Goal: Information Seeking & Learning: Learn about a topic

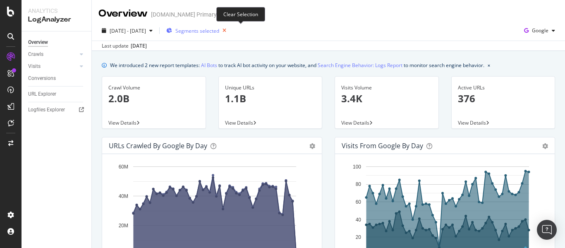
click at [229, 32] on icon "button" at bounding box center [224, 31] width 10 height 12
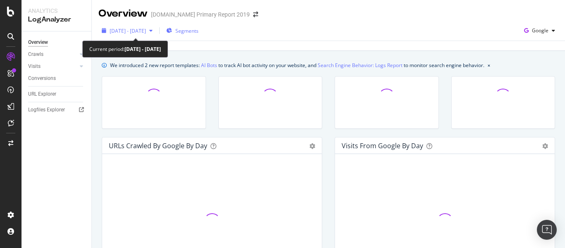
click at [146, 29] on span "[DATE] - [DATE]" at bounding box center [128, 30] width 36 height 7
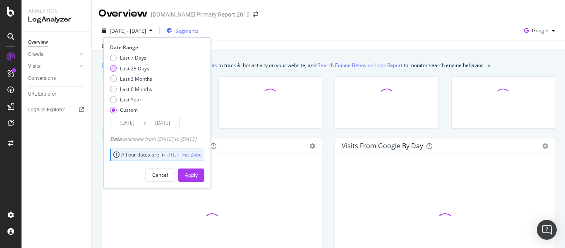
click at [116, 69] on div "Last 28 Days" at bounding box center [113, 68] width 7 height 7
type input "[DATE]"
drag, startPoint x: 191, startPoint y: 165, endPoint x: 195, endPoint y: 171, distance: 6.5
click at [191, 165] on div "Cancel Apply" at bounding box center [157, 171] width 94 height 19
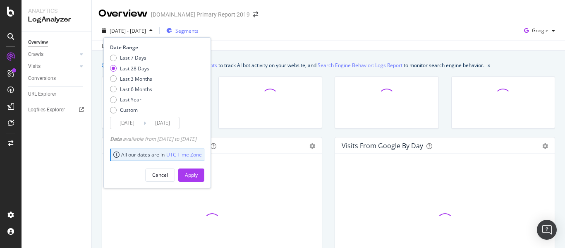
click at [195, 171] on button "Apply" at bounding box center [191, 174] width 26 height 13
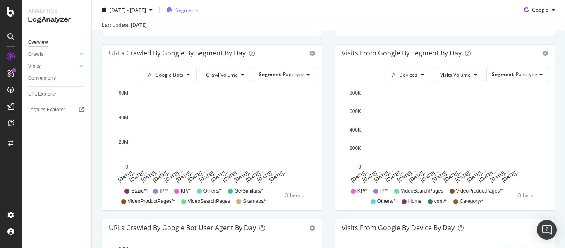
scroll to position [235, 0]
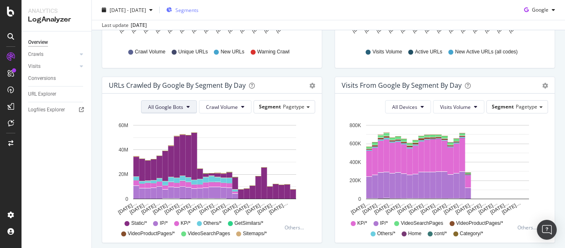
click at [172, 107] on span "All Google Bots" at bounding box center [165, 106] width 35 height 7
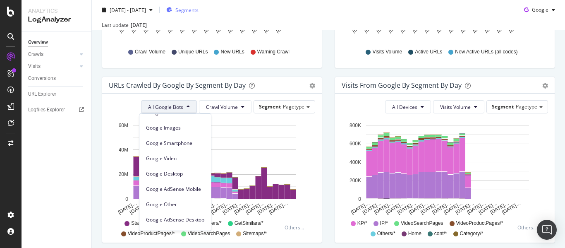
scroll to position [70, 0]
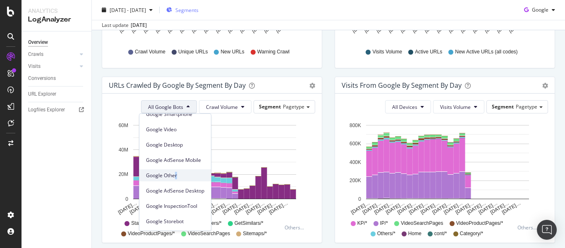
click at [175, 178] on span "Google Other" at bounding box center [175, 175] width 58 height 7
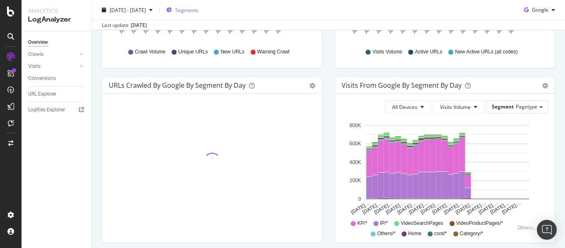
click at [328, 109] on div "Visits from Google By Segment By Day Timeline (by Value) Table All Devices Visi…" at bounding box center [444, 163] width 233 height 174
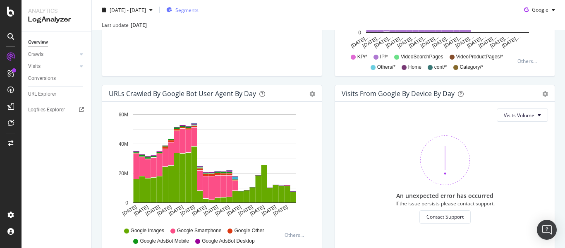
scroll to position [442, 0]
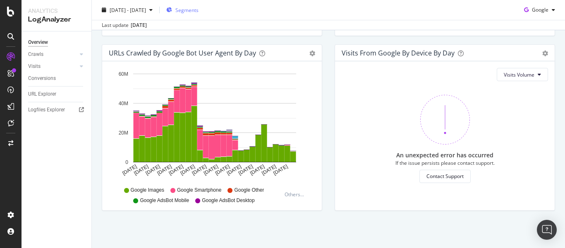
click at [229, 190] on icon at bounding box center [229, 190] width 5 height 5
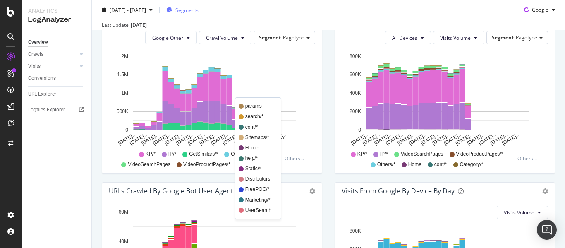
scroll to position [318, 0]
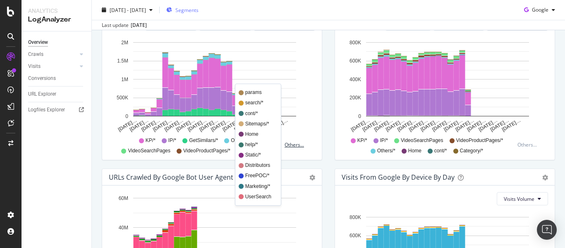
click at [290, 144] on div "Others..." at bounding box center [295, 144] width 23 height 7
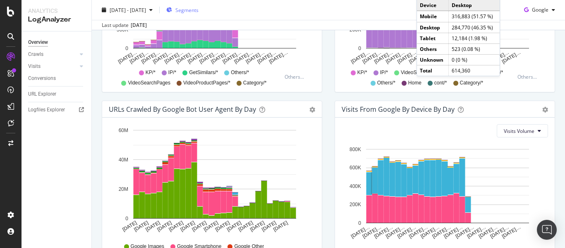
scroll to position [442, 0]
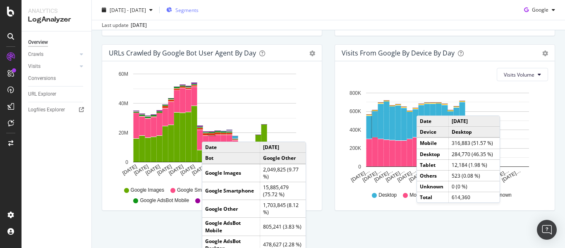
click at [210, 133] on rect "A chart." at bounding box center [211, 134] width 7 height 2
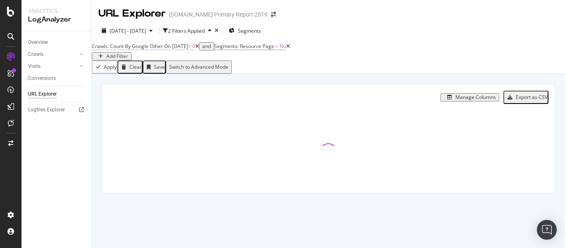
click at [181, 50] on span "On [DATE]" at bounding box center [176, 46] width 24 height 7
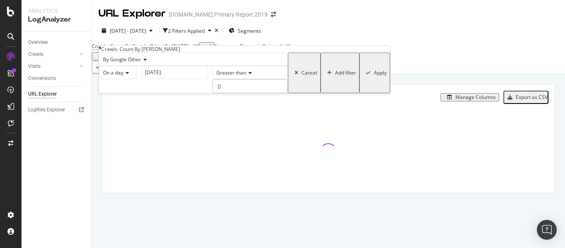
click at [128, 75] on icon at bounding box center [126, 72] width 6 height 5
click at [134, 119] on span "Any day of the period" at bounding box center [117, 112] width 33 height 14
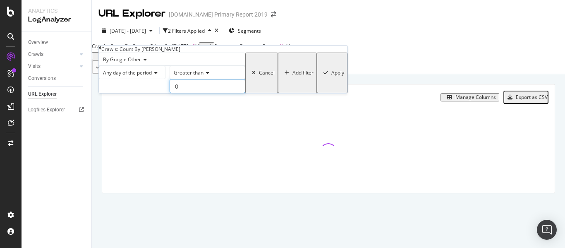
click at [170, 93] on input "0" at bounding box center [208, 86] width 76 height 14
click at [189, 93] on input "1" at bounding box center [208, 86] width 76 height 14
click at [189, 93] on input "2" at bounding box center [208, 86] width 76 height 14
click at [189, 93] on input "3" at bounding box center [208, 86] width 76 height 14
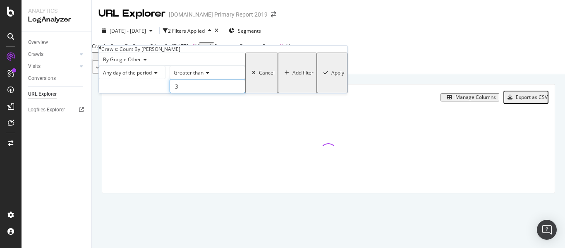
click at [189, 93] on input "3" at bounding box center [208, 86] width 76 height 14
click at [190, 93] on input "2" at bounding box center [208, 86] width 76 height 14
click at [190, 93] on input "1" at bounding box center [208, 86] width 76 height 14
type input "0"
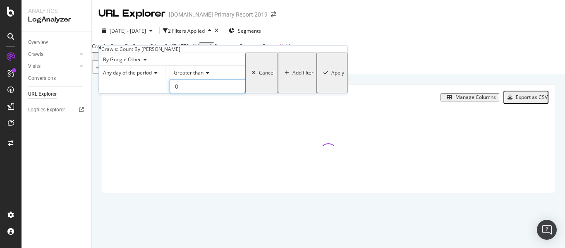
click at [190, 93] on input "0" at bounding box center [208, 86] width 76 height 14
click at [331, 76] on div "Apply" at bounding box center [337, 73] width 13 height 6
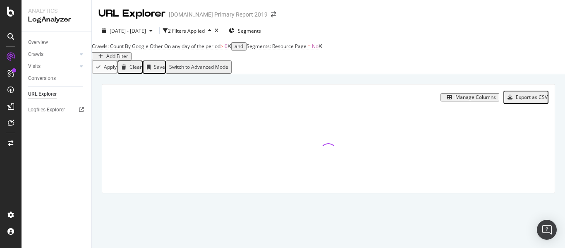
click at [423, 27] on div "[DATE] - [DATE] 2 Filters Applied Segments" at bounding box center [328, 32] width 473 height 17
click at [261, 31] on span "Segments" at bounding box center [249, 30] width 23 height 7
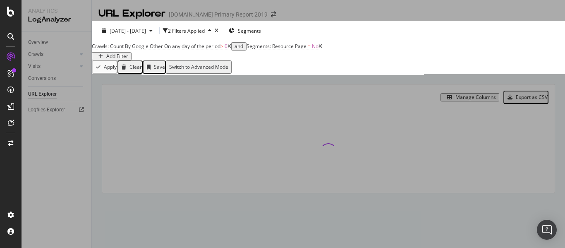
click at [243, 41] on icon "times" at bounding box center [240, 37] width 5 height 8
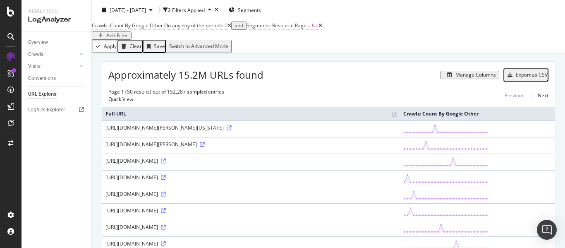
scroll to position [41, 0]
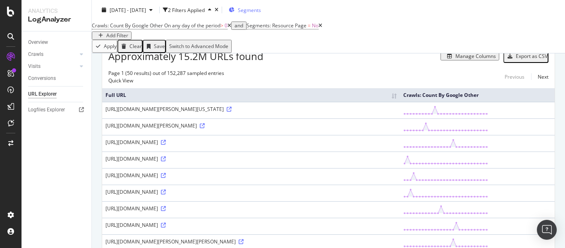
click at [261, 9] on span "Segments" at bounding box center [249, 9] width 23 height 7
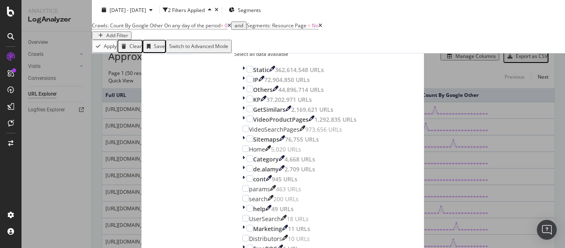
click at [241, 50] on input "modal" at bounding box center [268, 45] width 68 height 9
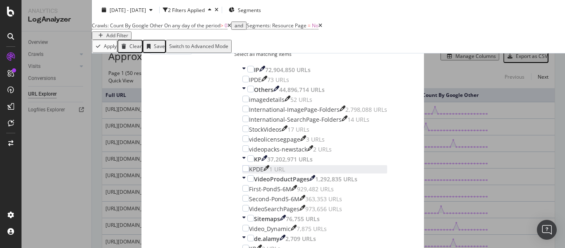
scroll to position [0, 0]
type input "de"
click at [243, 33] on icon "times" at bounding box center [240, 37] width 5 height 8
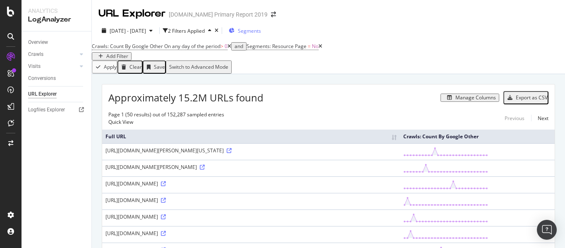
click at [261, 30] on span "Segments" at bounding box center [249, 30] width 23 height 7
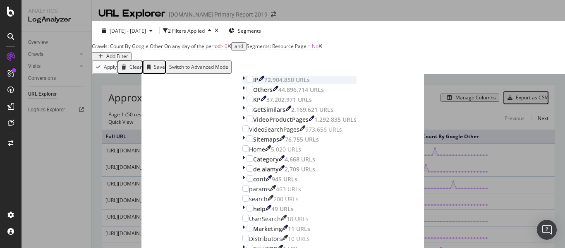
click at [242, 84] on icon "modal" at bounding box center [243, 80] width 2 height 8
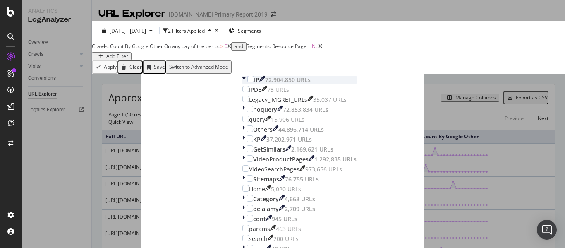
click at [242, 84] on icon "modal" at bounding box center [243, 80] width 3 height 8
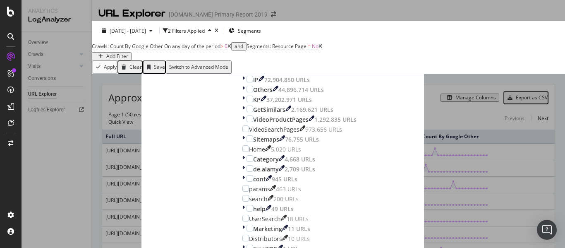
click at [246, 72] on div "modal" at bounding box center [249, 69] width 7 height 7
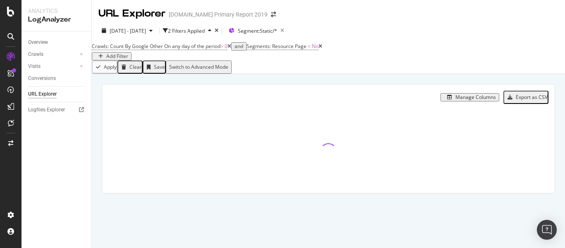
click at [416, 43] on div "Crawls: Count By Google Other On any day of the period > 0 and Segments: Resour…" at bounding box center [328, 51] width 473 height 20
click at [432, 50] on div "Crawls: Count By Google Other On any day of the period > 0 and Segments: Resour…" at bounding box center [328, 51] width 473 height 20
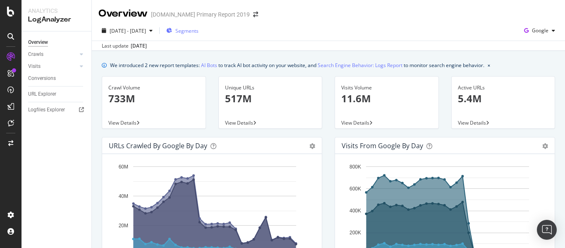
click at [198, 31] on span "Segments" at bounding box center [186, 30] width 23 height 7
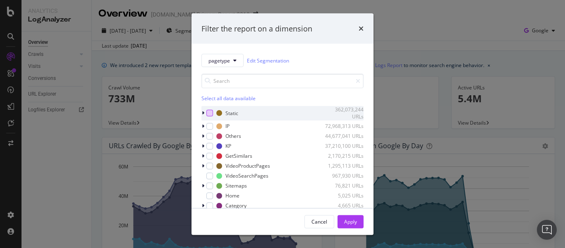
click at [208, 111] on div "modal" at bounding box center [209, 113] width 7 height 7
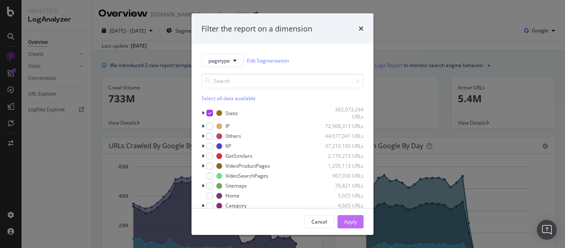
click at [355, 225] on div "Apply" at bounding box center [350, 220] width 13 height 7
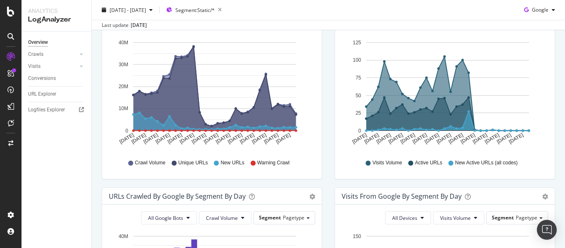
scroll to position [289, 0]
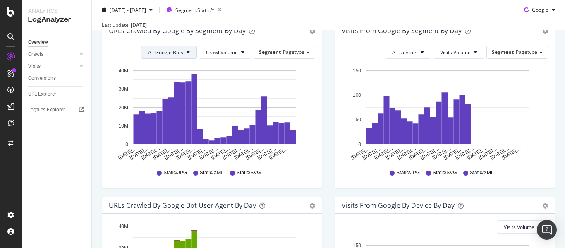
click at [175, 47] on button "All Google Bots" at bounding box center [169, 51] width 56 height 13
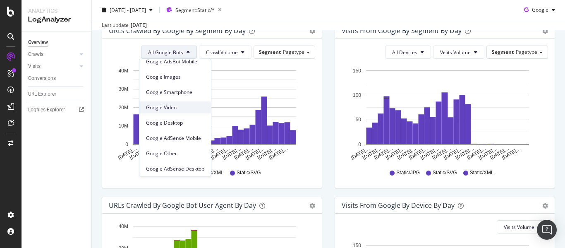
scroll to position [70, 0]
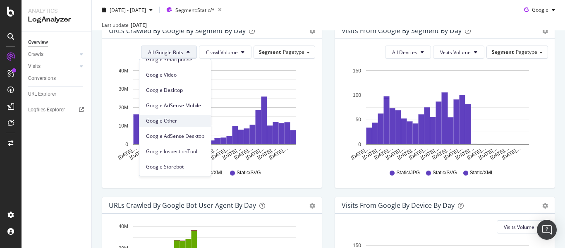
click at [175, 124] on span "Google Other" at bounding box center [175, 120] width 58 height 7
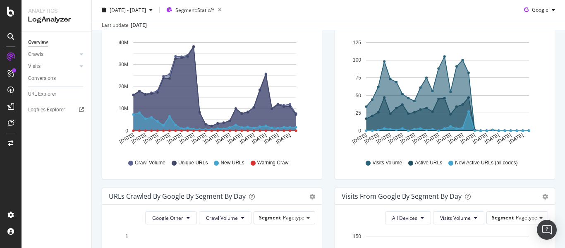
scroll to position [0, 0]
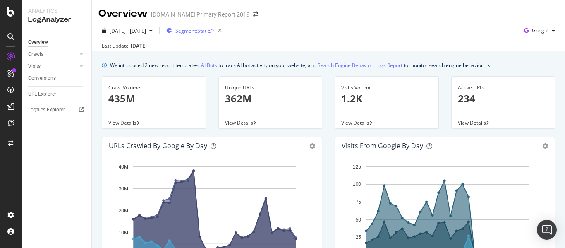
click at [215, 34] on span "Segment: Static/*" at bounding box center [194, 30] width 39 height 7
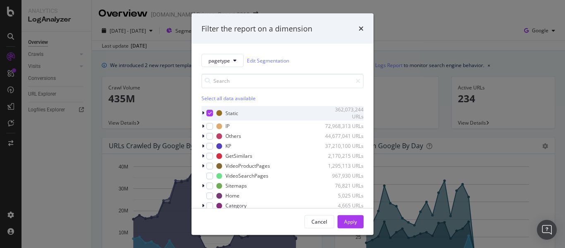
click at [210, 116] on div "modal" at bounding box center [209, 113] width 7 height 7
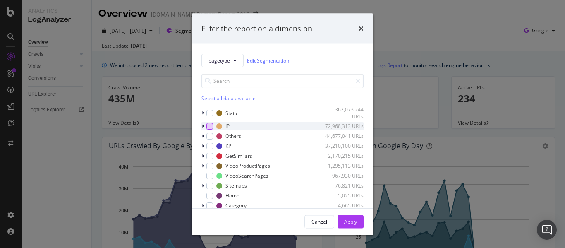
click at [209, 127] on div "modal" at bounding box center [209, 125] width 7 height 7
click at [356, 224] on div "Apply" at bounding box center [350, 220] width 13 height 7
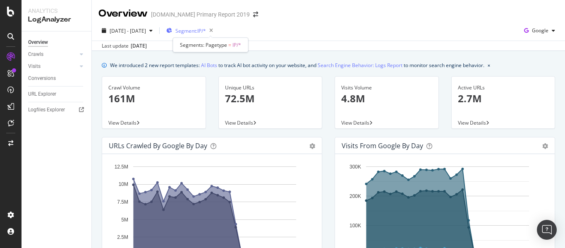
click at [206, 29] on span "Segment: IP/*" at bounding box center [190, 30] width 31 height 7
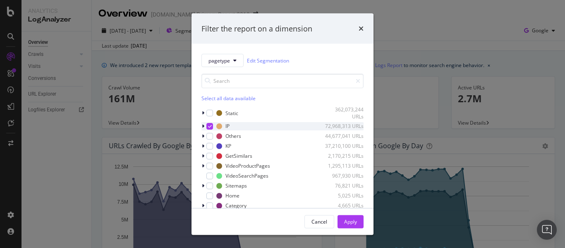
click at [207, 126] on div "modal" at bounding box center [209, 125] width 7 height 7
click at [211, 146] on div "modal" at bounding box center [209, 145] width 7 height 7
click at [355, 222] on div "Apply" at bounding box center [350, 220] width 13 height 7
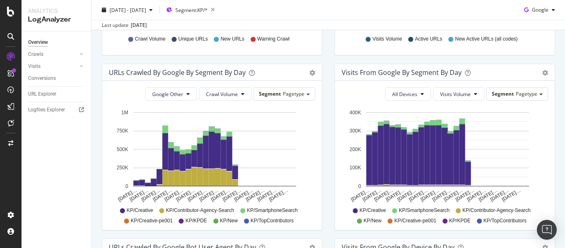
scroll to position [248, 0]
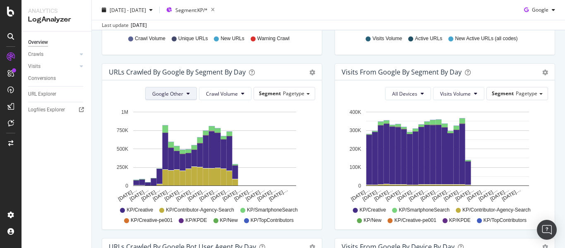
click at [170, 92] on span "Google Other" at bounding box center [167, 93] width 31 height 7
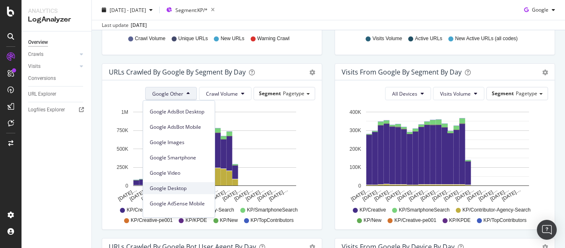
scroll to position [0, 0]
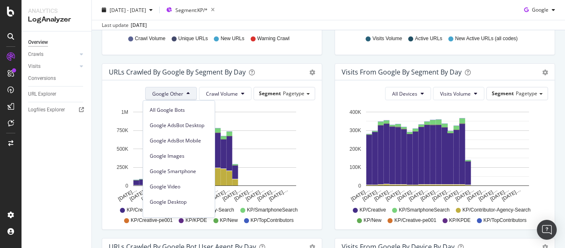
click at [397, 8] on div "2025 Aug. 23rd - Sep. 19th Segment: KP/* Google" at bounding box center [328, 11] width 473 height 17
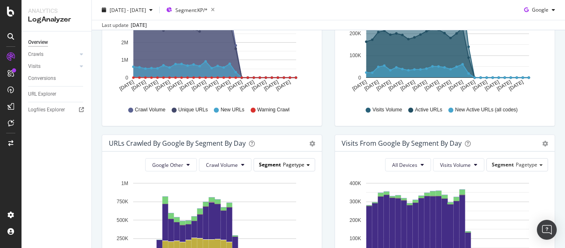
scroll to position [165, 0]
